Goal: Task Accomplishment & Management: Manage account settings

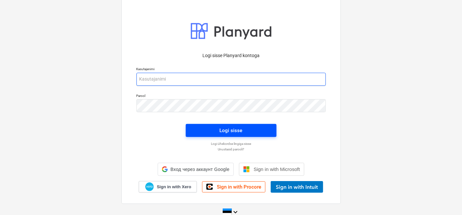
type input "[PERSON_NAME][EMAIL_ADDRESS][DOMAIN_NAME]"
click at [235, 132] on div "Logi sisse" at bounding box center [231, 130] width 23 height 8
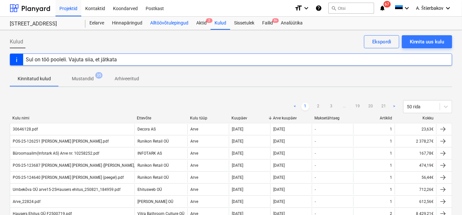
click at [167, 20] on div "Alltöövõtulepingud" at bounding box center [169, 23] width 46 height 13
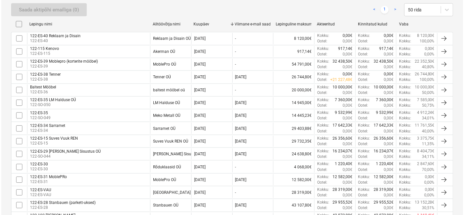
scroll to position [143, 0]
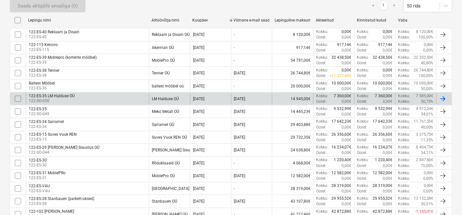
click at [16, 97] on input "checkbox" at bounding box center [18, 99] width 10 height 10
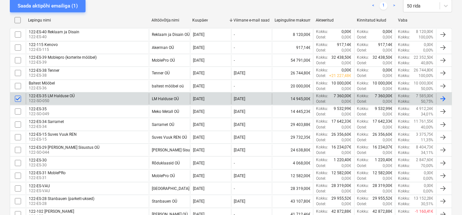
click at [47, 5] on div "Saada aktipõhi emailiga (1)" at bounding box center [48, 6] width 60 height 8
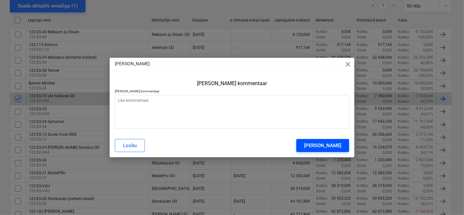
click at [324, 146] on div "[PERSON_NAME]" at bounding box center [322, 145] width 37 height 8
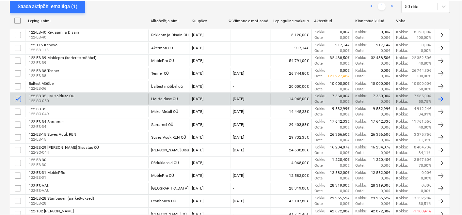
scroll to position [141, 0]
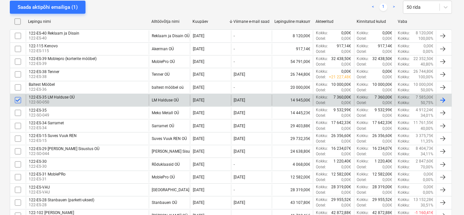
type textarea "x"
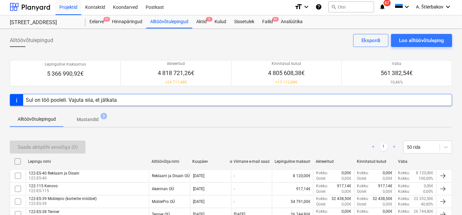
scroll to position [0, 0]
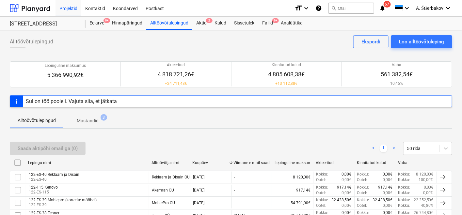
click at [99, 100] on div "Sul on töö pooleli. Vajuta siia, et jätkata" at bounding box center [71, 101] width 91 height 6
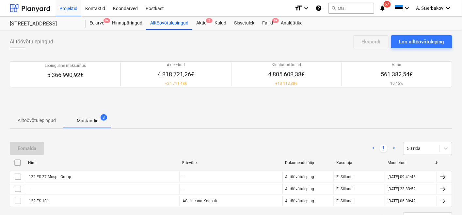
click at [385, 5] on span "67" at bounding box center [387, 4] width 7 height 7
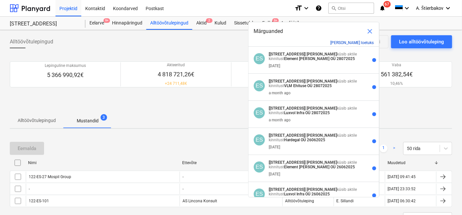
click at [354, 40] on button "[PERSON_NAME] loetuks" at bounding box center [352, 42] width 43 height 5
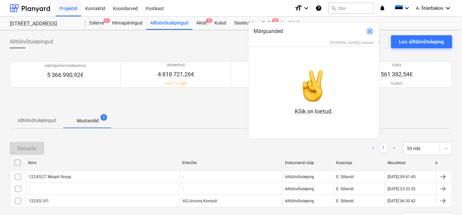
click at [370, 30] on span "close" at bounding box center [370, 31] width 8 height 8
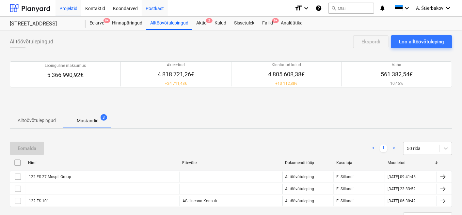
click at [157, 6] on div "Postkast" at bounding box center [155, 8] width 26 height 17
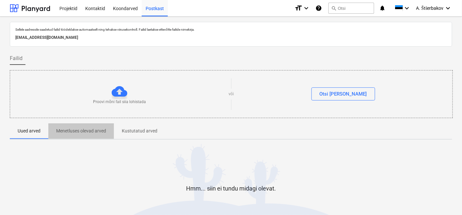
click at [84, 130] on p "Menetluses olevad arved" at bounding box center [81, 131] width 50 height 7
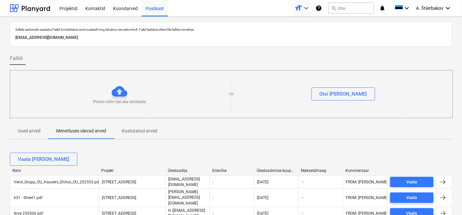
click at [299, 7] on icon "format_size" at bounding box center [299, 8] width 8 height 8
click at [293, 33] on div "Normal text" at bounding box center [290, 36] width 39 height 10
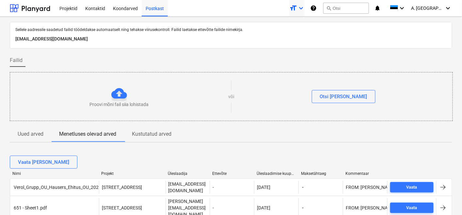
click at [305, 8] on icon "keyboard_arrow_down" at bounding box center [301, 8] width 8 height 8
click at [293, 24] on div "Smaller text" at bounding box center [285, 25] width 39 height 10
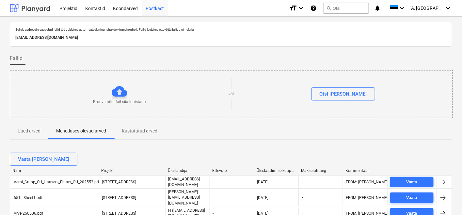
click at [36, 11] on div at bounding box center [30, 8] width 40 height 16
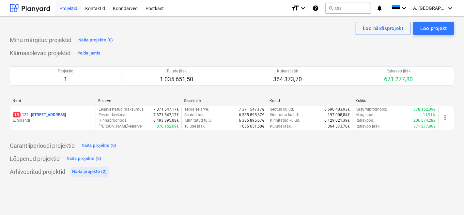
click at [87, 172] on div "Näita projekte (2)" at bounding box center [89, 172] width 35 height 8
